Goal: Find specific page/section: Find specific page/section

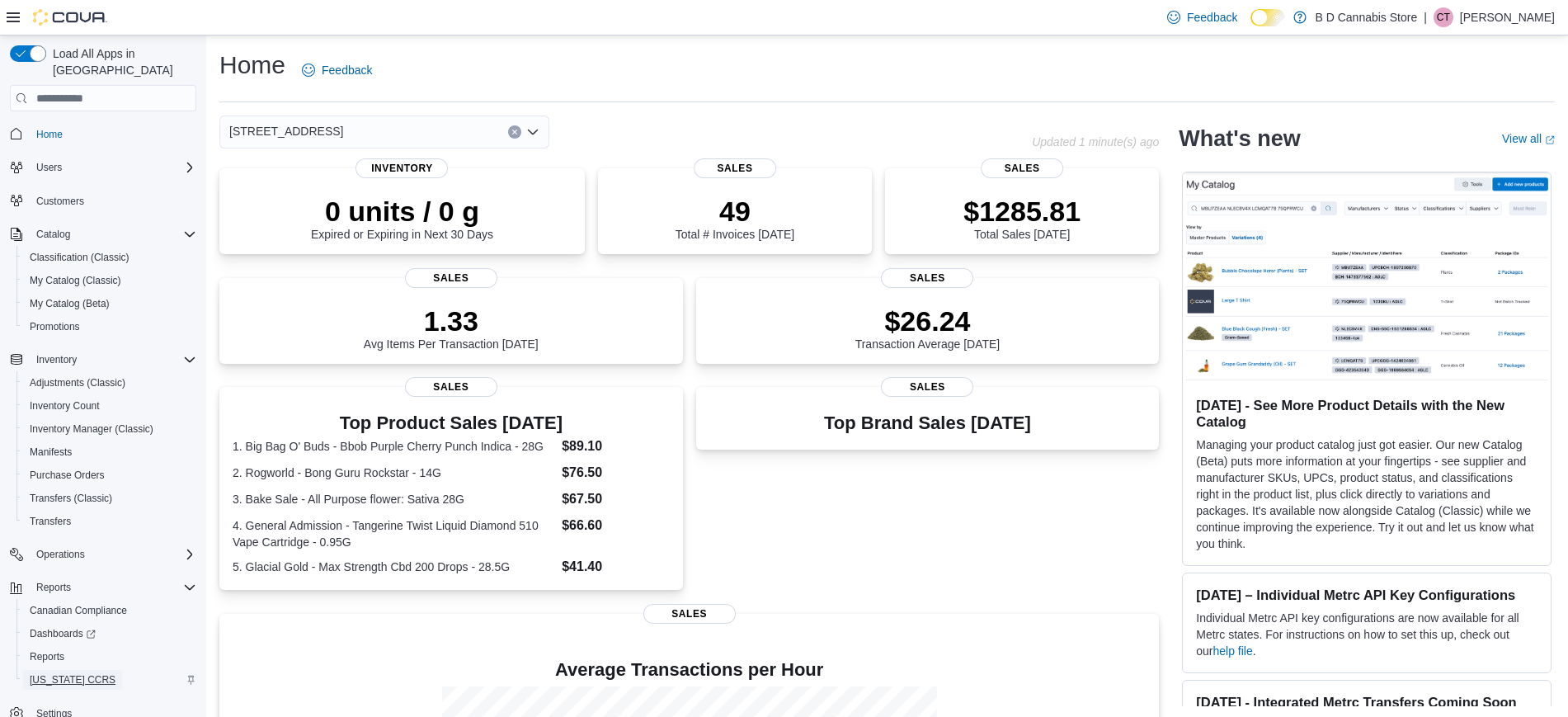
click at [70, 670] on span "[US_STATE] CCRS" at bounding box center [73, 680] width 86 height 20
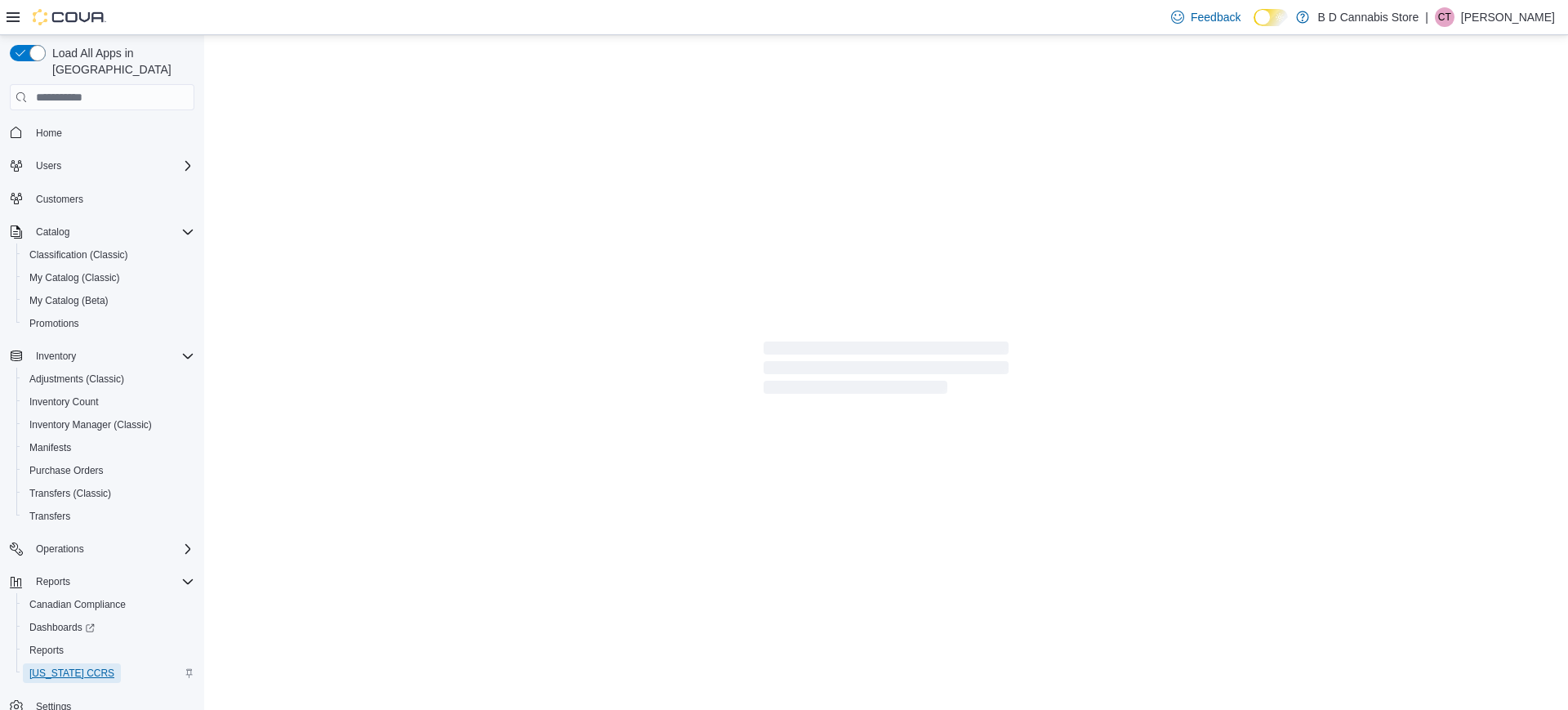
click at [69, 663] on span "[US_STATE] CCRS" at bounding box center [72, 673] width 85 height 20
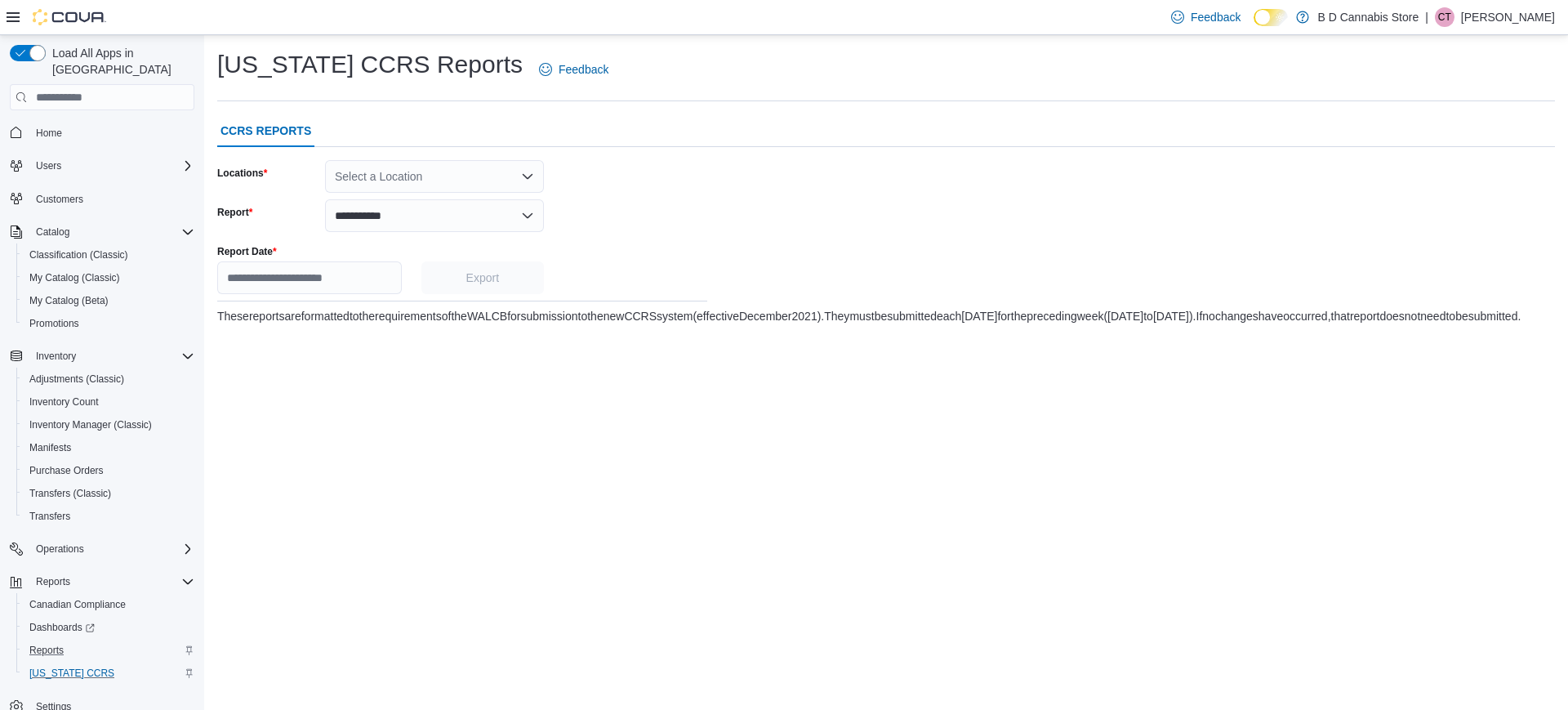
click at [79, 641] on div "Reports" at bounding box center [108, 650] width 171 height 20
